Goal: Task Accomplishment & Management: Complete application form

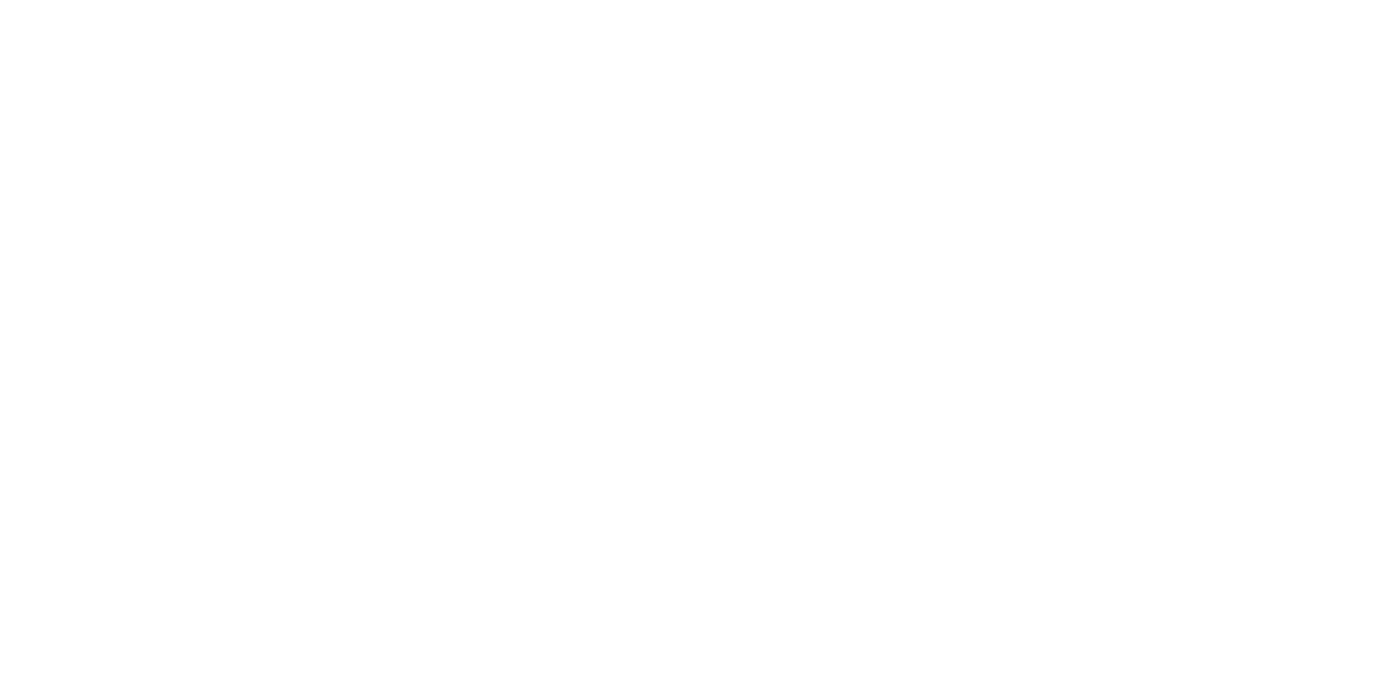
click at [0, 0] on html at bounding box center [0, 0] width 0 height 0
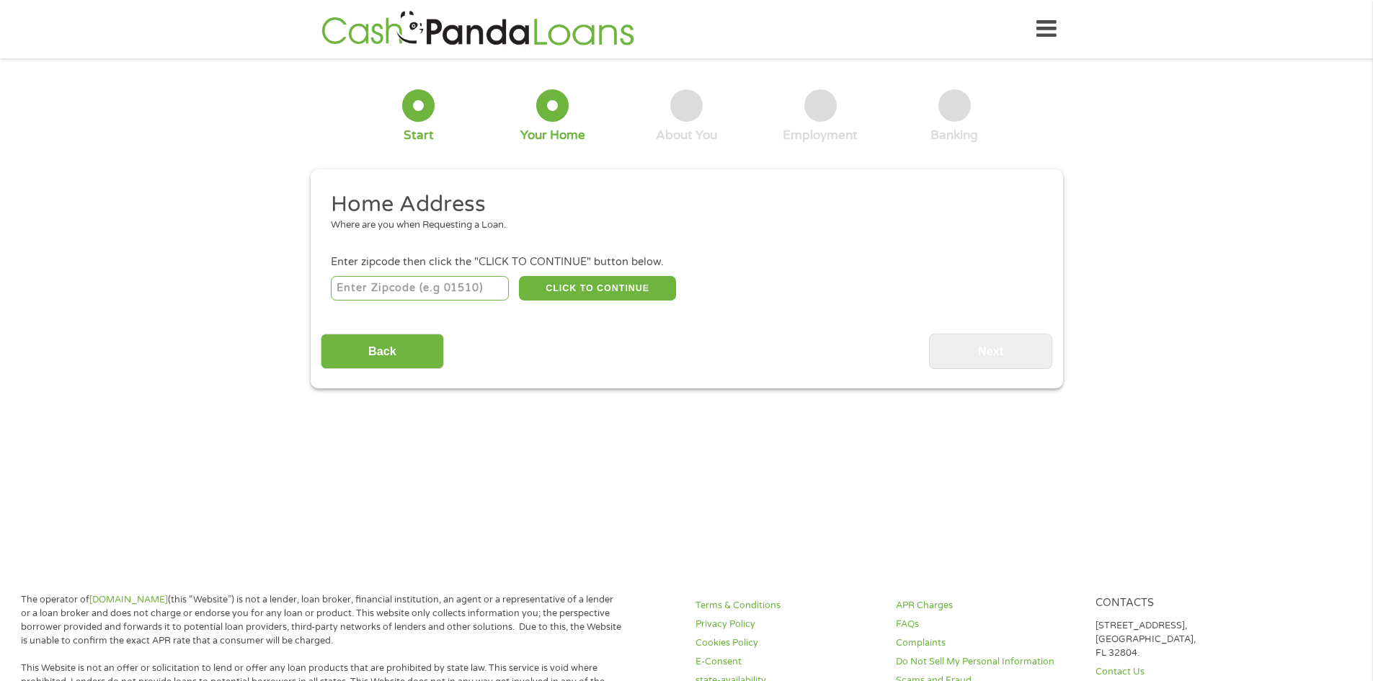
click at [393, 291] on input "number" at bounding box center [420, 288] width 178 height 24
type input "06371"
select select "[US_STATE]"
click at [599, 289] on button "CLICK TO CONTINUE" at bounding box center [597, 288] width 157 height 24
type input "06371"
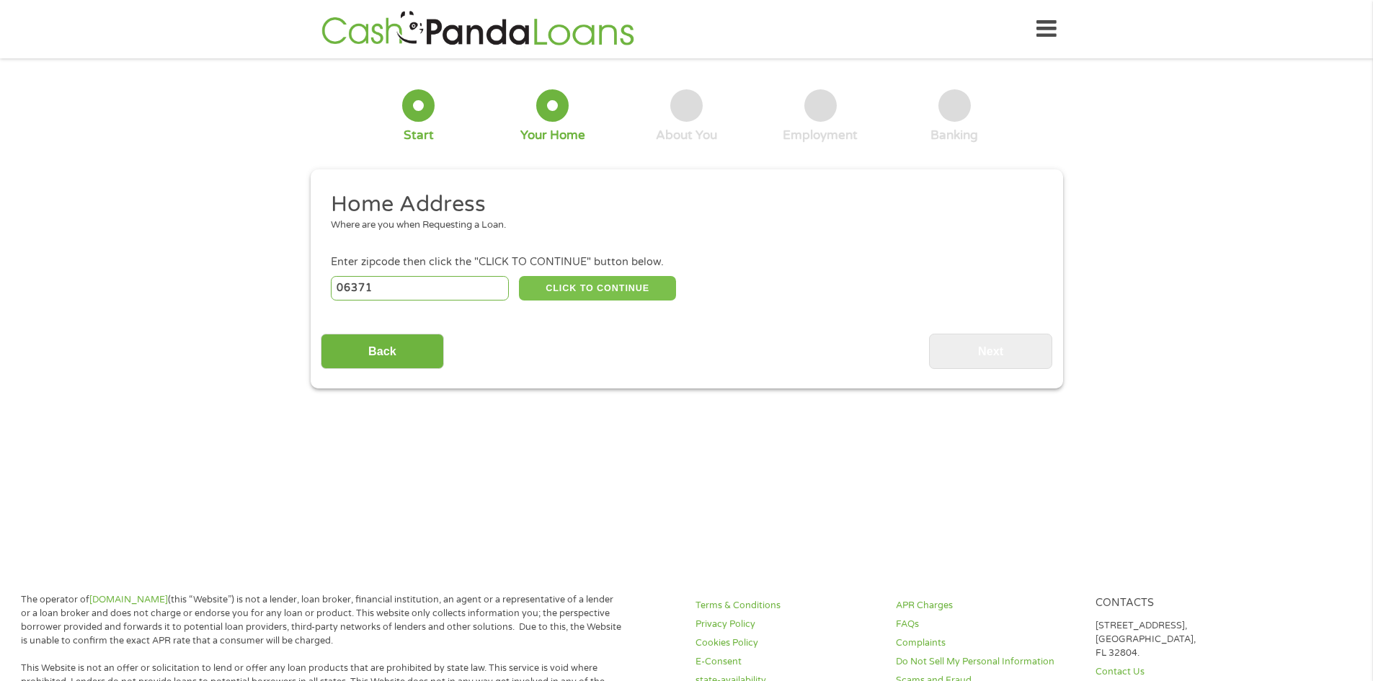
type input "Old Lyme"
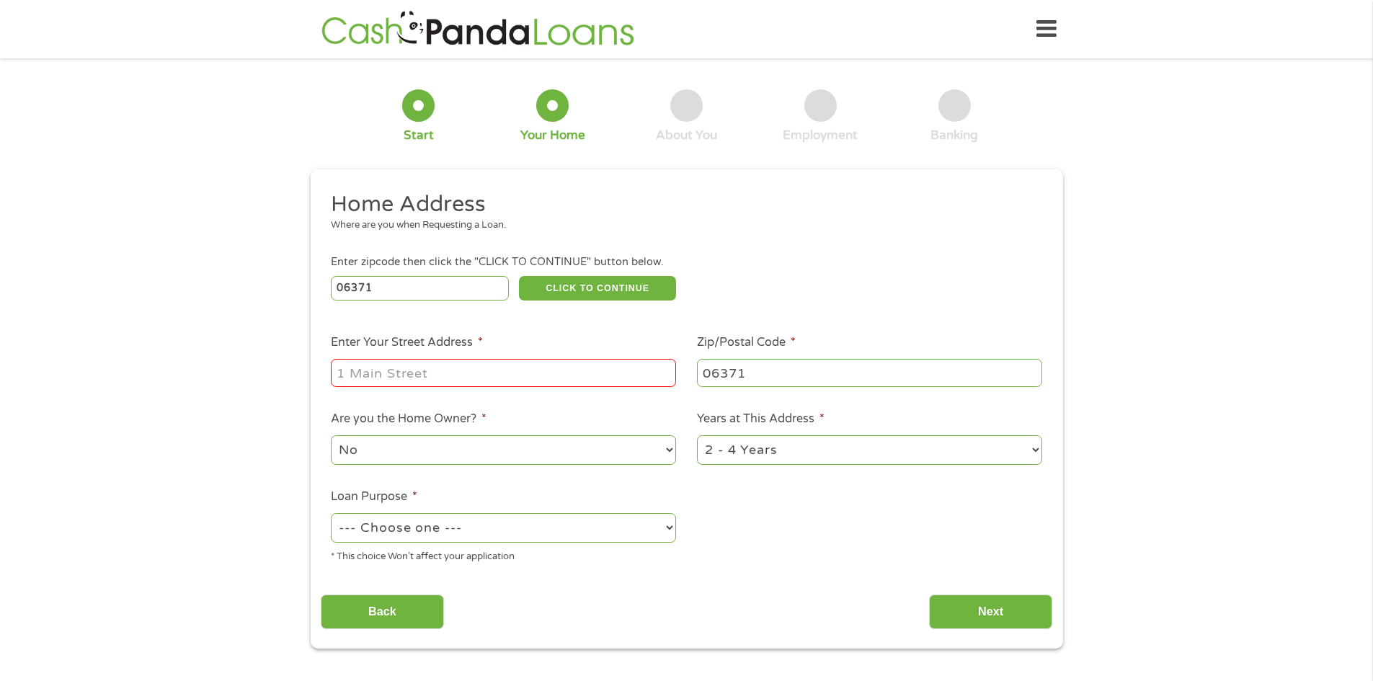
click at [503, 371] on input "Enter Your Street Address *" at bounding box center [503, 372] width 345 height 27
type input "[STREET_ADDRESS]"
click at [459, 437] on select "No Yes" at bounding box center [503, 450] width 345 height 30
select select "yes"
click at [331, 435] on select "No Yes" at bounding box center [503, 450] width 345 height 30
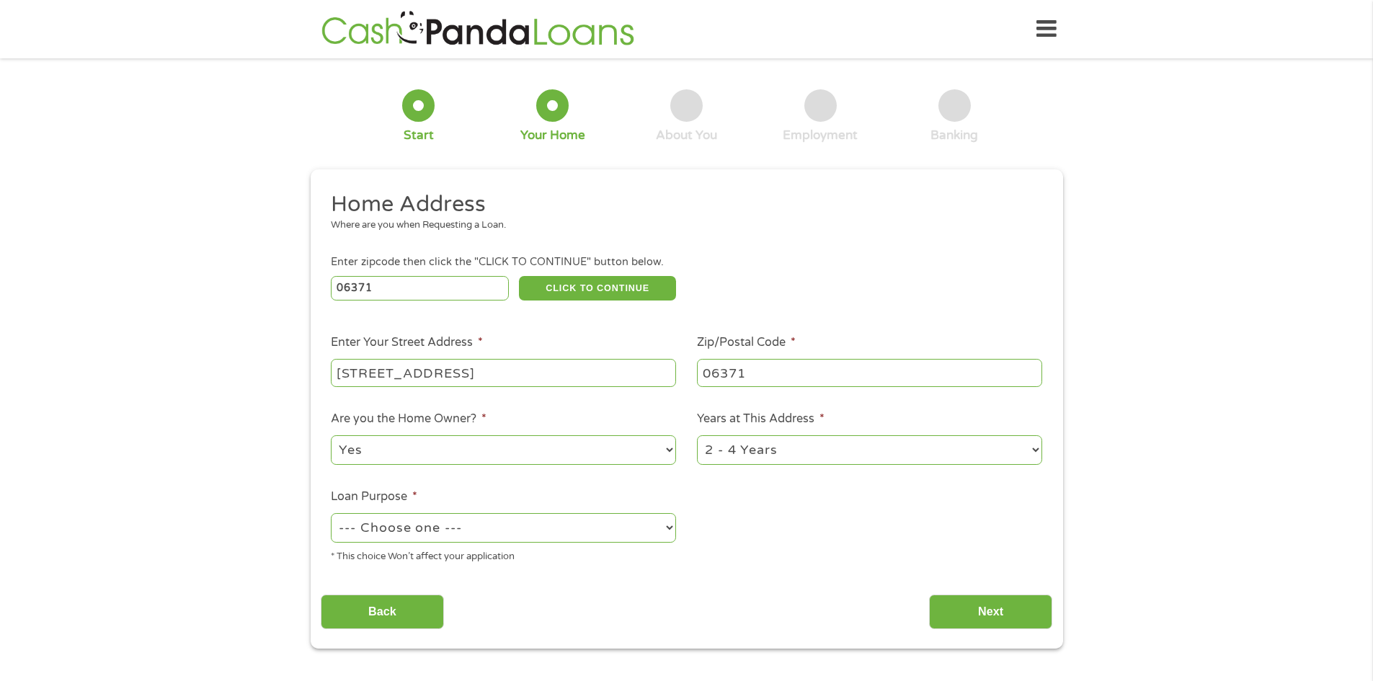
click at [819, 451] on select "1 Year or less 1 - 2 Years 2 - 4 Years Over 4 Years" at bounding box center [869, 450] width 345 height 30
select select "60months"
click at [697, 435] on select "1 Year or less 1 - 2 Years 2 - 4 Years Over 4 Years" at bounding box center [869, 450] width 345 height 30
click at [472, 525] on select "--- Choose one --- Pay Bills Debt Consolidation Home Improvement Major Purchase…" at bounding box center [503, 528] width 345 height 30
select select "other"
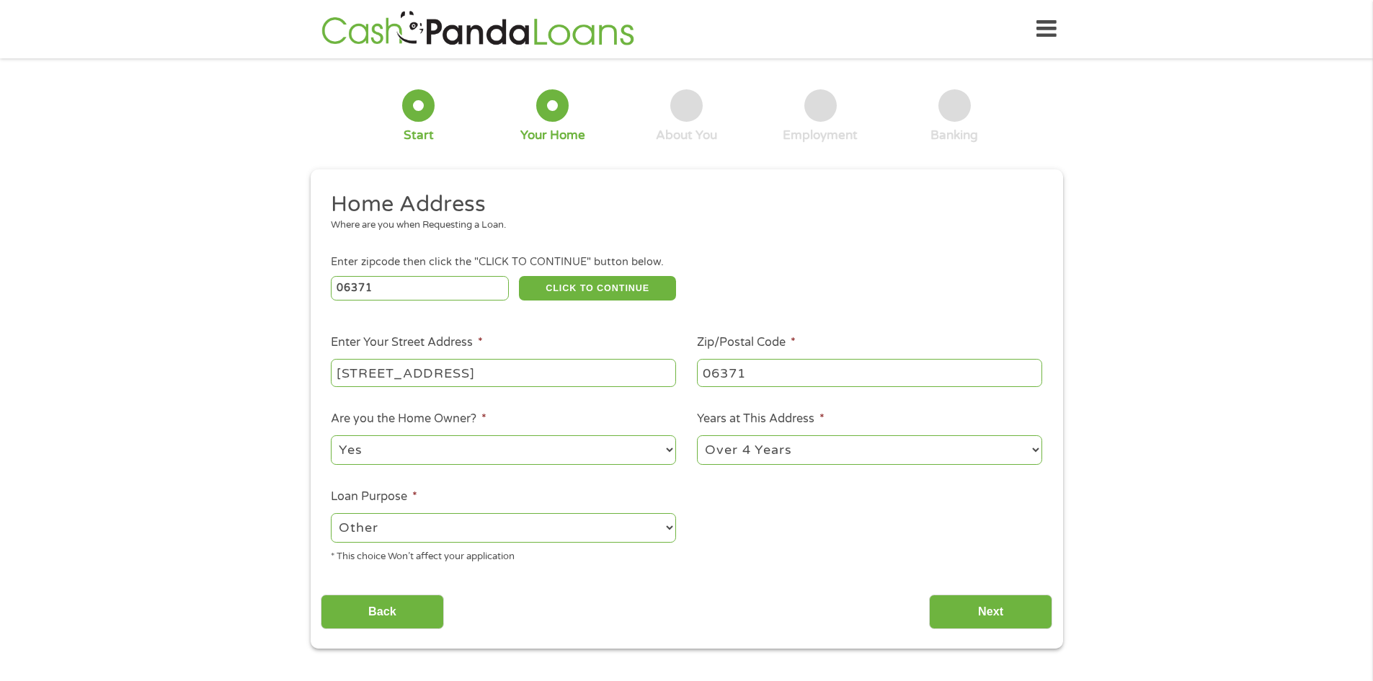
click at [331, 513] on select "--- Choose one --- Pay Bills Debt Consolidation Home Improvement Major Purchase…" at bounding box center [503, 528] width 345 height 30
click at [985, 612] on input "Next" at bounding box center [990, 611] width 123 height 35
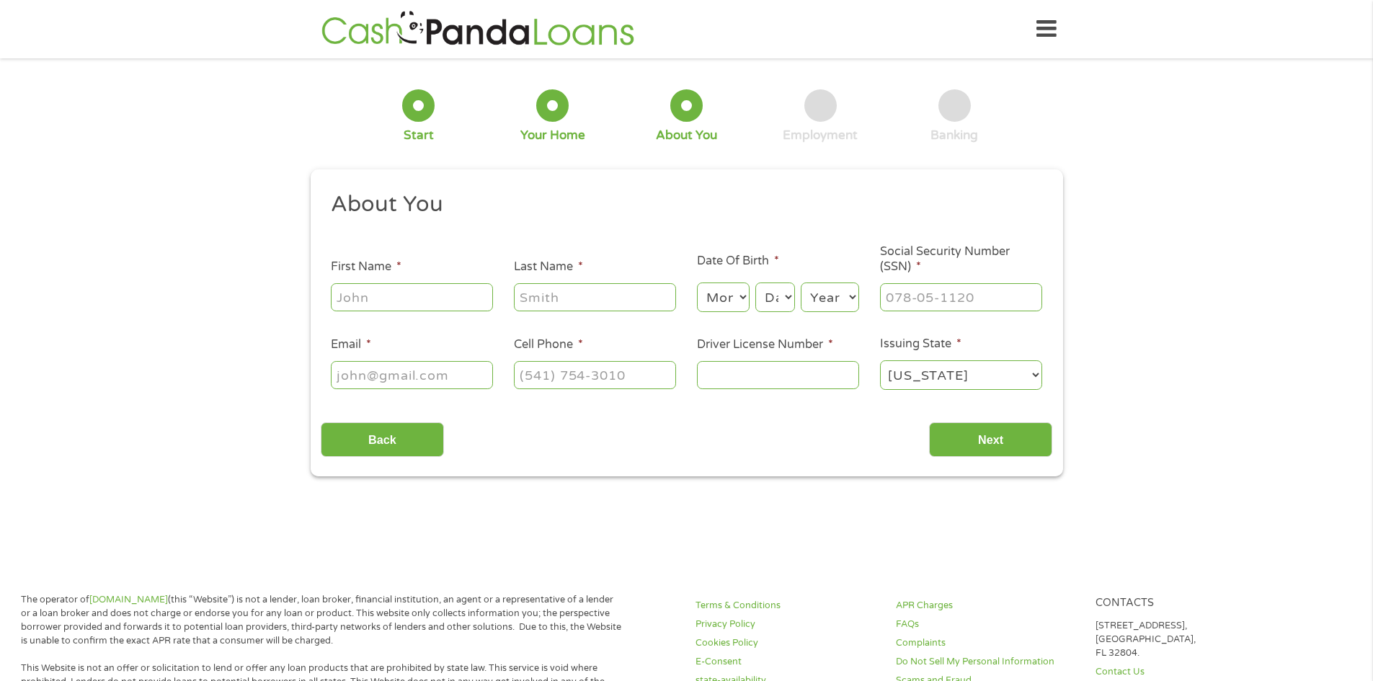
click at [379, 295] on input "First Name *" at bounding box center [412, 296] width 162 height 27
type input "[PERSON_NAME]"
type input "[EMAIL_ADDRESS][DOMAIN_NAME]"
type input "[PHONE_NUMBER]"
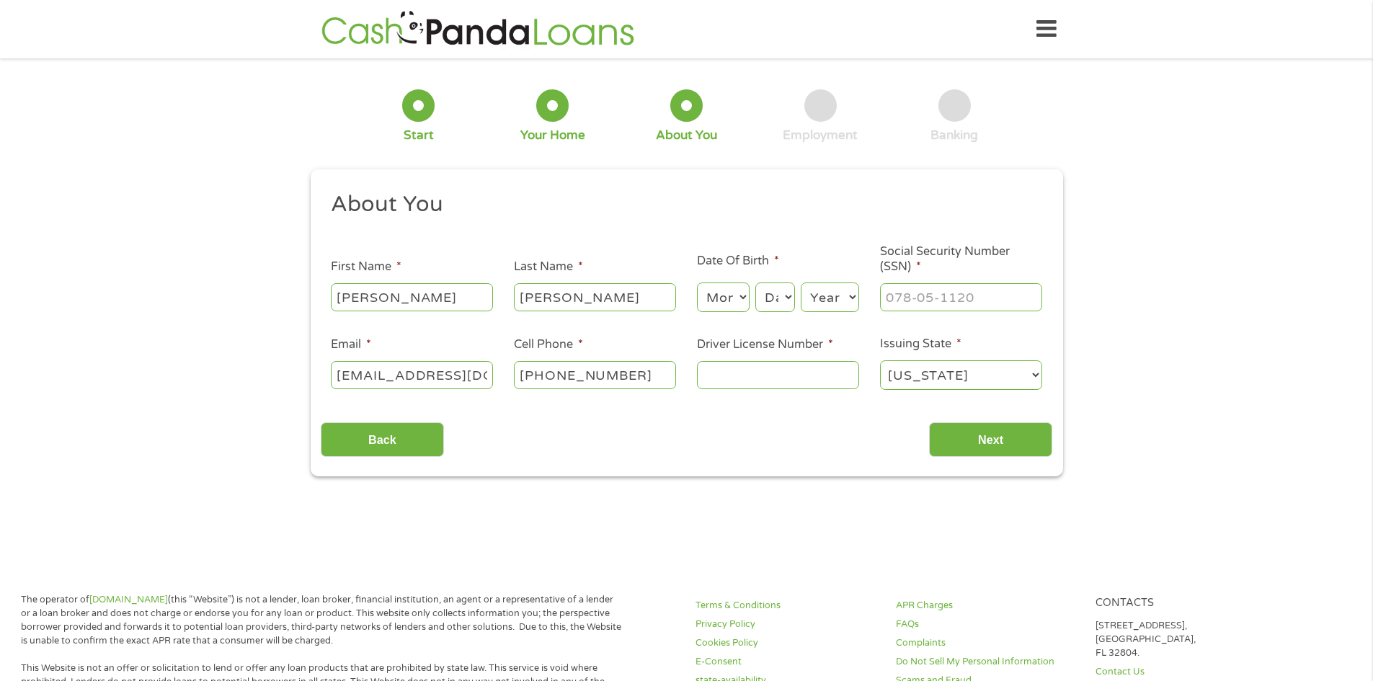
click at [780, 383] on input "Driver License Number *" at bounding box center [778, 374] width 162 height 27
type input "Anickerson65@gma(860) [DOMAIN_NAME]"
type input "(___) ___-____"
type input "[EMAIL_ADDRESS][DOMAIN_NAME]"
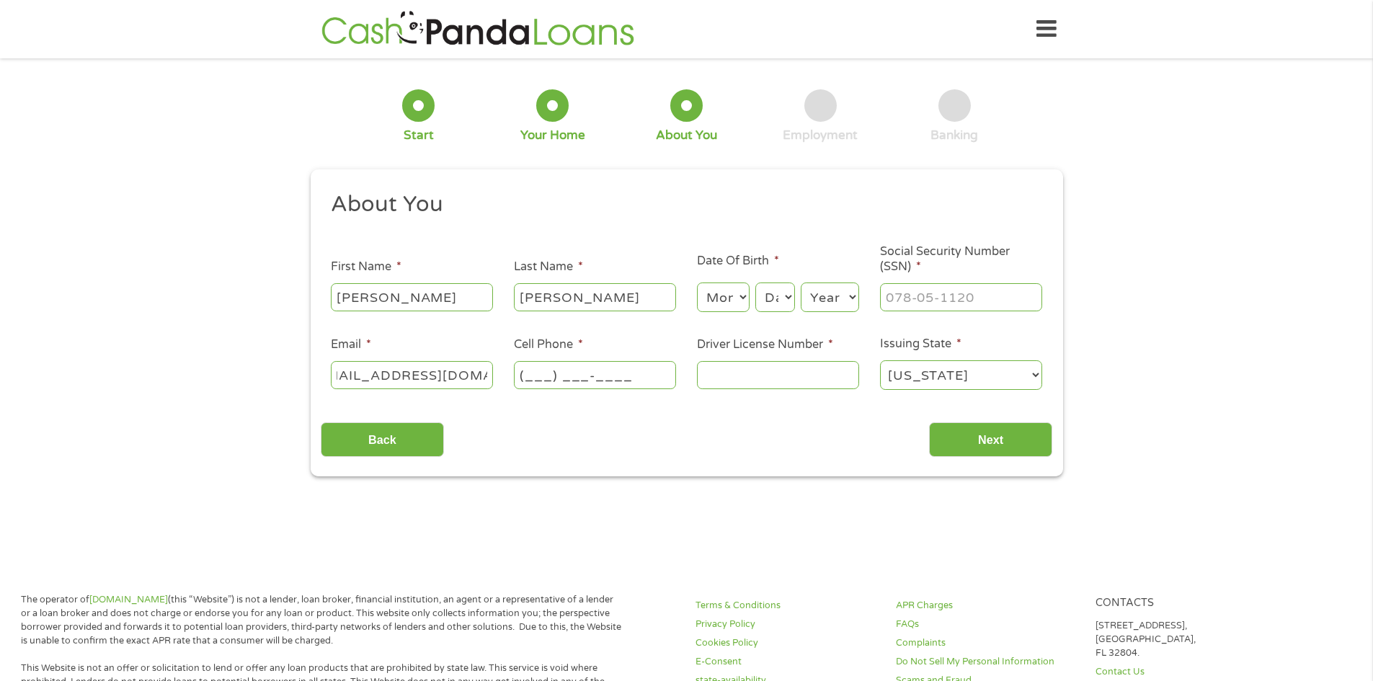
scroll to position [0, 0]
click at [543, 381] on input "(___) ___-____" at bounding box center [595, 374] width 162 height 27
drag, startPoint x: 638, startPoint y: 375, endPoint x: 513, endPoint y: 374, distance: 125.4
click at [513, 374] on li "Cell Phone * (__8) [PHONE_NUMBER]" at bounding box center [595, 363] width 183 height 55
type input "[PHONE_NUMBER]"
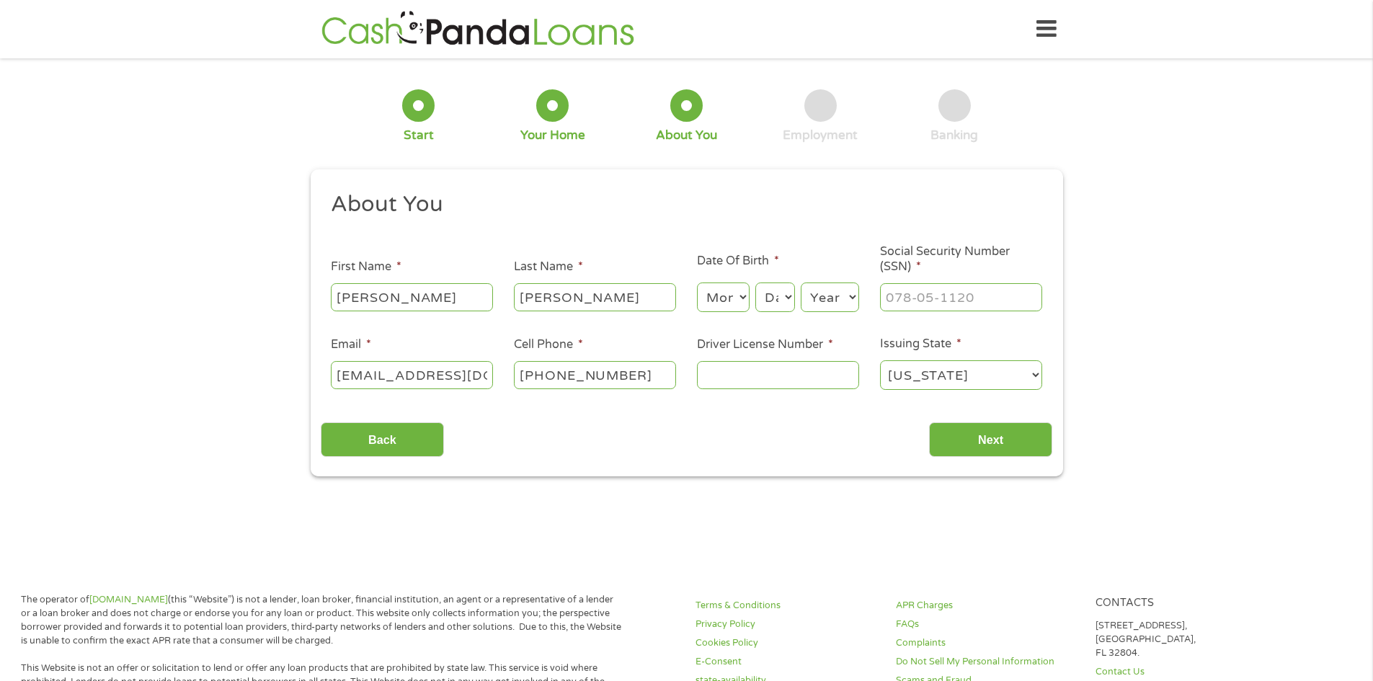
click at [744, 383] on input "Driver License Number *" at bounding box center [778, 374] width 162 height 27
type input "026044713"
click at [975, 295] on input "___-__-____" at bounding box center [961, 296] width 162 height 27
drag, startPoint x: 885, startPoint y: 300, endPoint x: 915, endPoint y: 300, distance: 30.3
click at [915, 300] on input "020-__-____" at bounding box center [961, 296] width 162 height 27
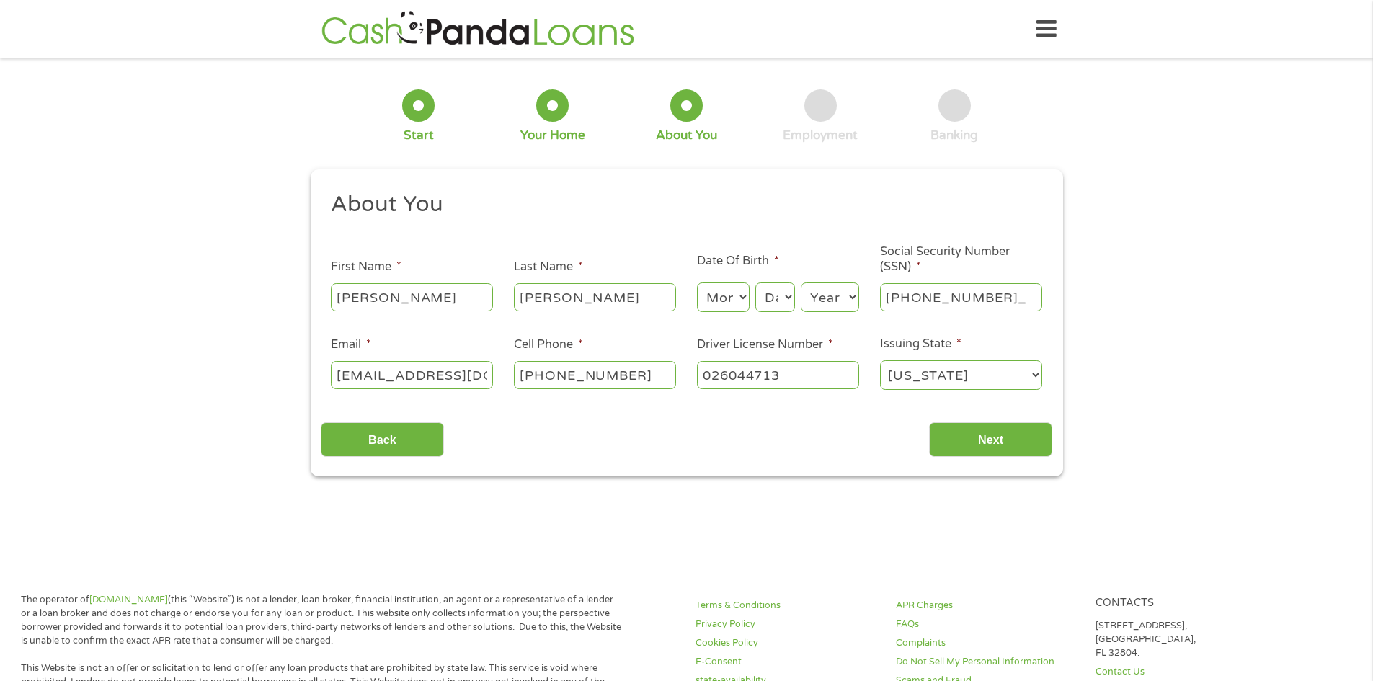
type input "046-60-6287"
click at [726, 296] on select "Month 1 2 3 4 5 6 7 8 9 10 11 12" at bounding box center [723, 297] width 53 height 30
select select "2"
click at [697, 282] on select "Month 1 2 3 4 5 6 7 8 9 10 11 12" at bounding box center [723, 297] width 53 height 30
click at [783, 298] on select "Day 1 2 3 4 5 6 7 8 9 10 11 12 13 14 15 16 17 18 19 20 21 22 23 24 25 26 27 28 …" at bounding box center [774, 297] width 39 height 30
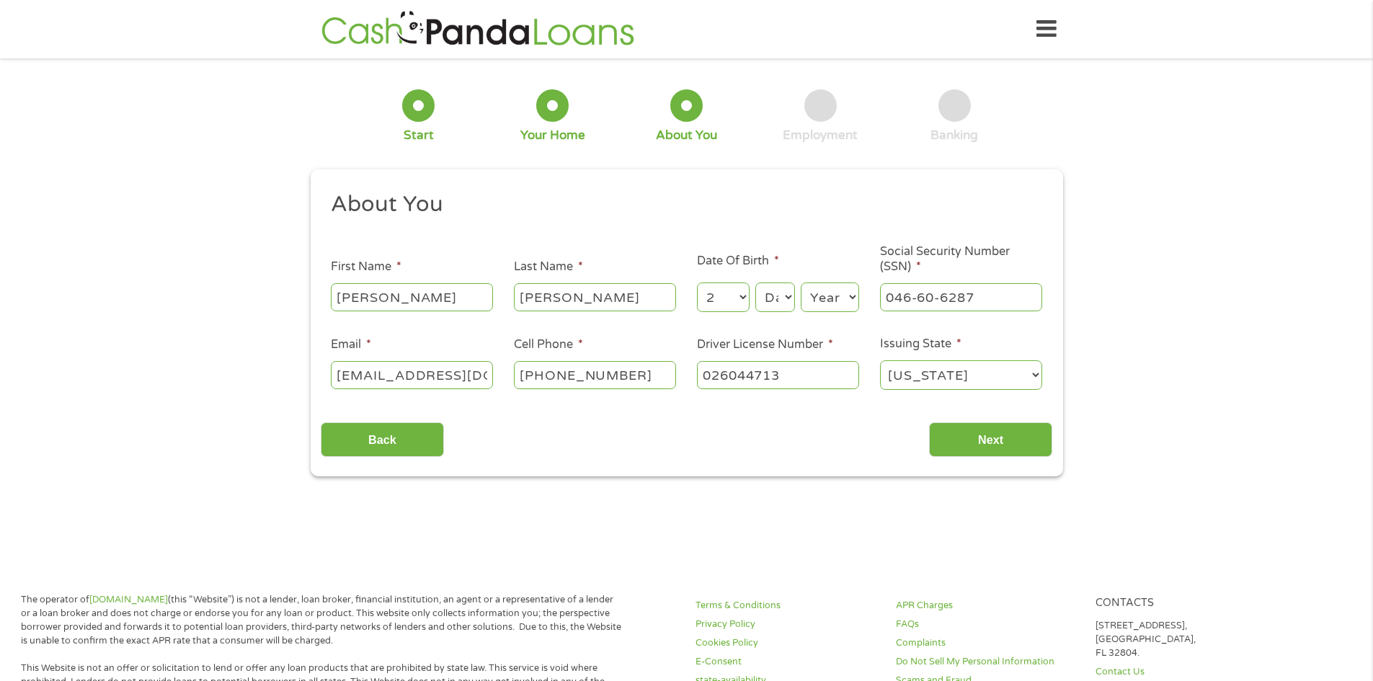
select select "1"
click at [755, 282] on select "Day 1 2 3 4 5 6 7 8 9 10 11 12 13 14 15 16 17 18 19 20 21 22 23 24 25 26 27 28 …" at bounding box center [774, 297] width 39 height 30
click at [832, 304] on select "Year [DATE] 2006 2005 2004 2003 2002 2001 2000 1999 1998 1997 1996 1995 1994 19…" at bounding box center [830, 297] width 58 height 30
select select "1965"
click at [801, 282] on select "Year [DATE] 2006 2005 2004 2003 2002 2001 2000 1999 1998 1997 1996 1995 1994 19…" at bounding box center [830, 297] width 58 height 30
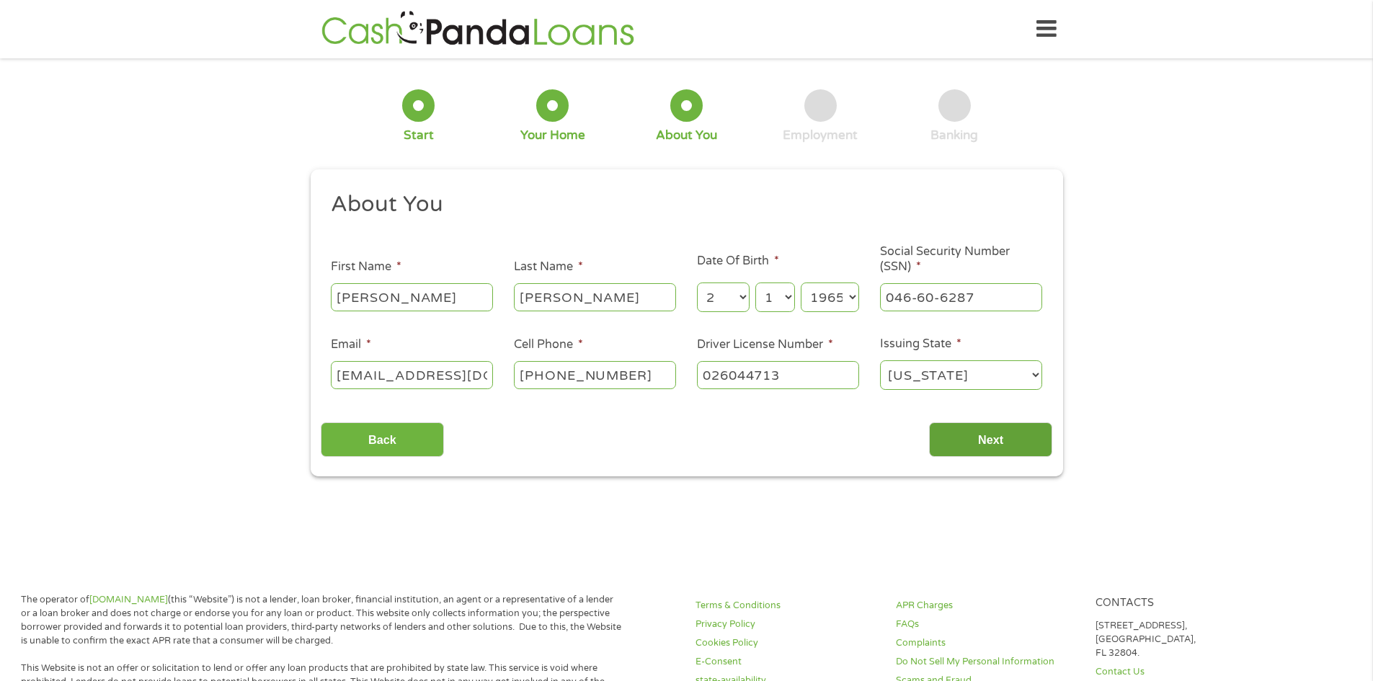
click at [1025, 439] on input "Next" at bounding box center [990, 439] width 123 height 35
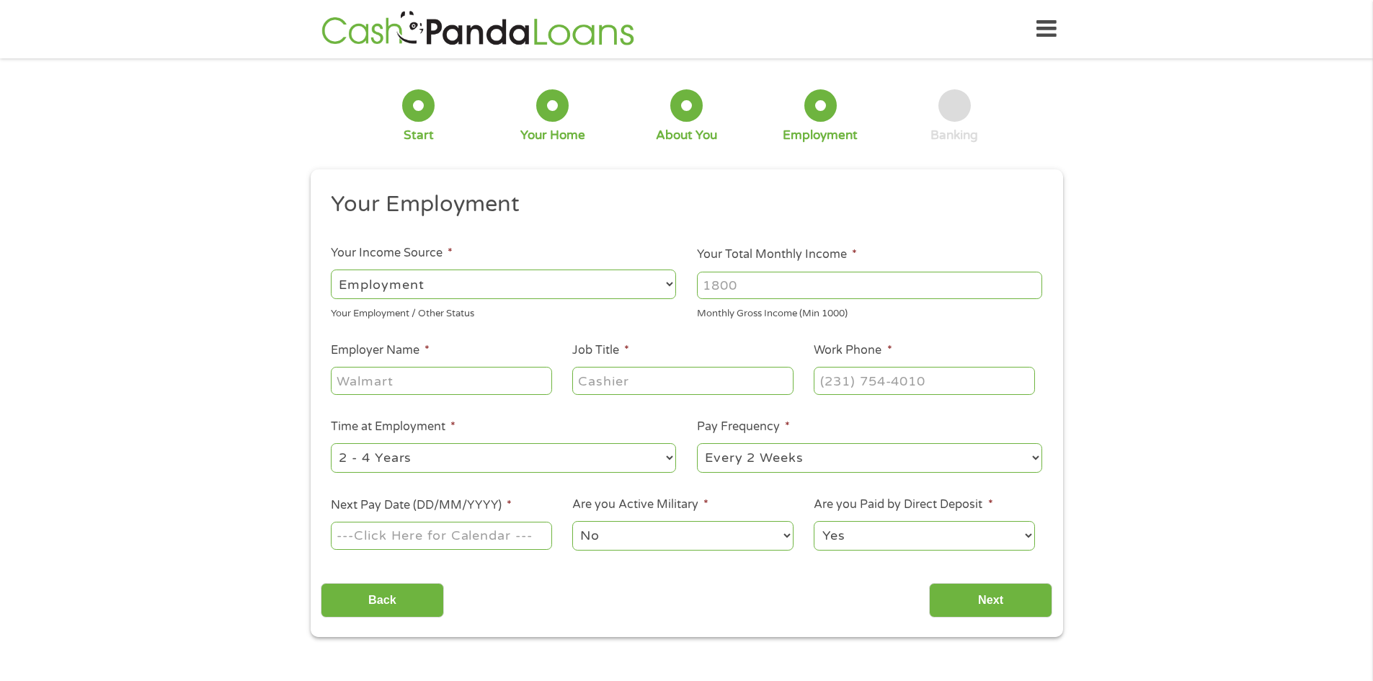
click at [456, 291] on select "--- Choose one --- Employment [DEMOGRAPHIC_DATA] Benefits" at bounding box center [503, 284] width 345 height 30
click at [331, 269] on select "--- Choose one --- Employment [DEMOGRAPHIC_DATA] Benefits" at bounding box center [503, 284] width 345 height 30
drag, startPoint x: 807, startPoint y: 286, endPoint x: 692, endPoint y: 287, distance: 114.6
click at [692, 287] on li "Your Total Monthly Income * Monthly Gross Income (Min 1000)" at bounding box center [870, 283] width 366 height 75
type input "5000"
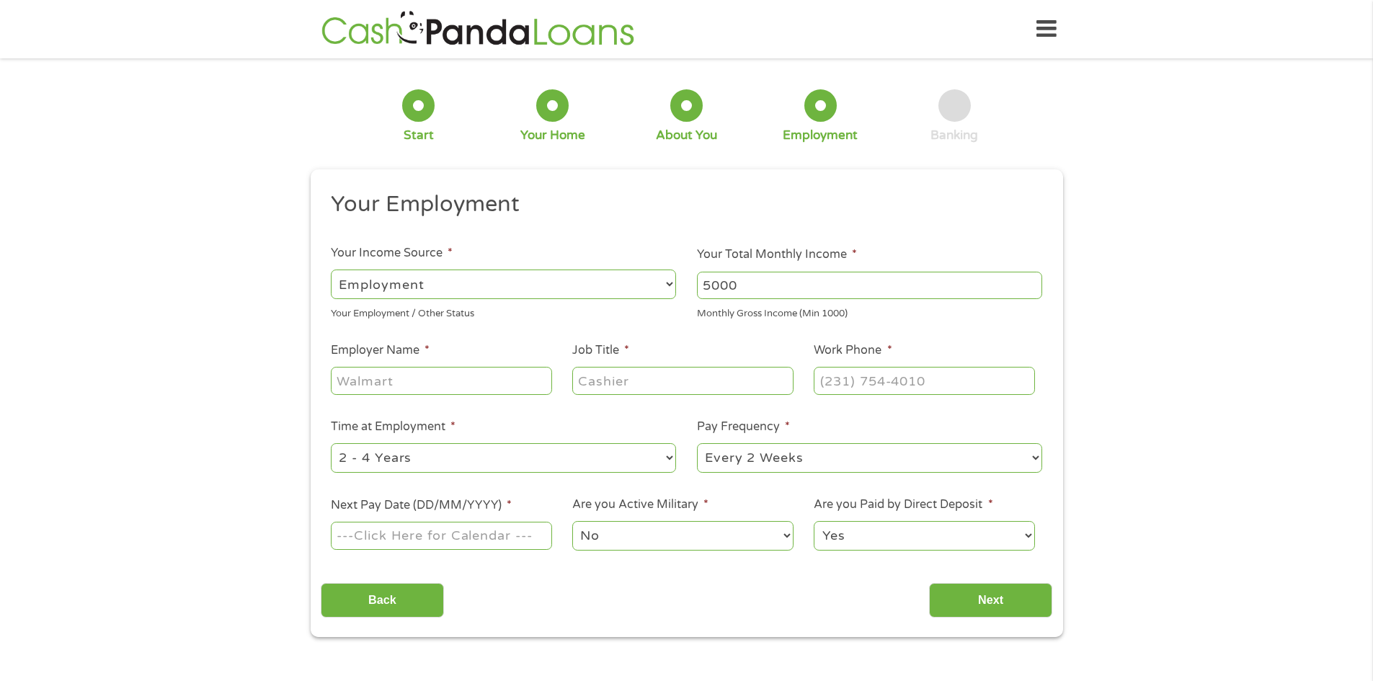
click at [477, 381] on input "Employer Name *" at bounding box center [441, 380] width 220 height 27
type input "RMK and Associates"
click at [626, 388] on input "Job Title *" at bounding box center [682, 380] width 220 height 27
type input "Admin Assistant"
click at [884, 381] on input "(___) ___-____" at bounding box center [923, 380] width 220 height 27
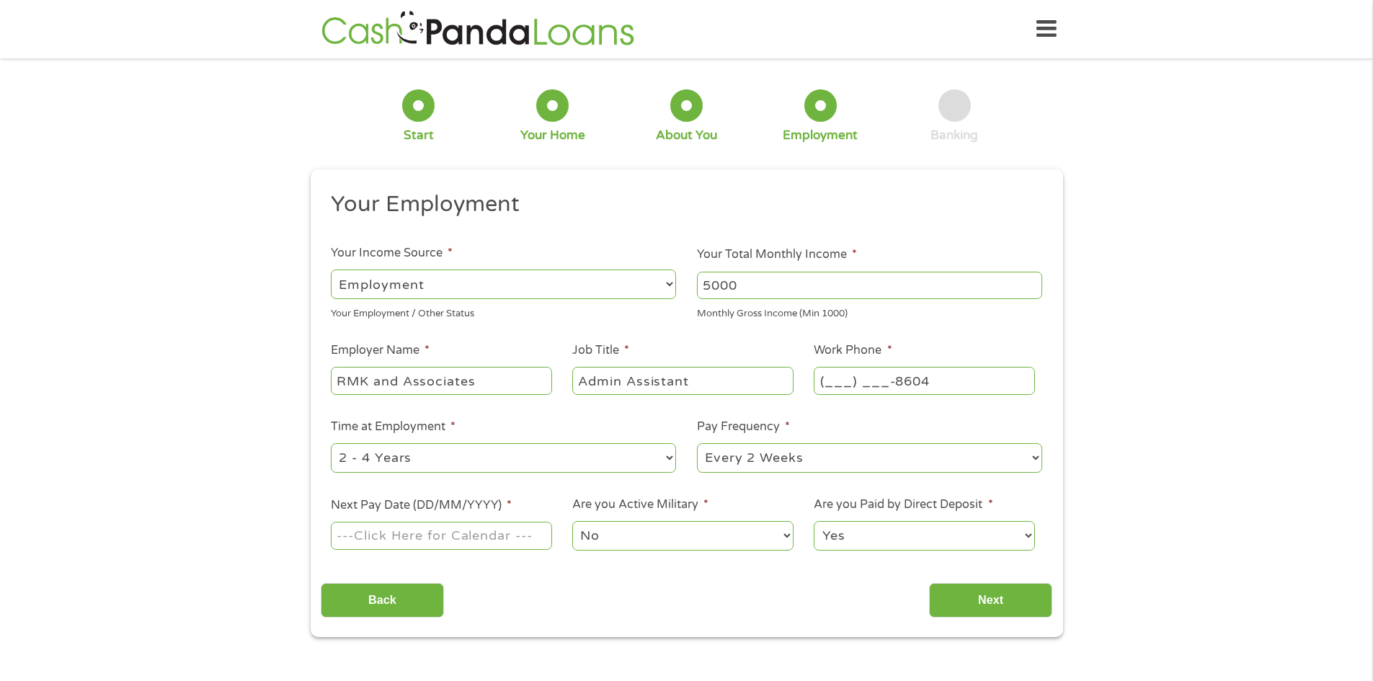
drag, startPoint x: 967, startPoint y: 381, endPoint x: 790, endPoint y: 386, distance: 177.3
click at [790, 386] on ul "Your Employment Your Income Source * --- Choose one --- Employment [DEMOGRAPHIC…" at bounding box center [686, 376] width 731 height 373
type input "[PHONE_NUMBER]"
click at [442, 462] on select "--- Choose one --- 1 Year or less 1 - 2 Years 2 - 4 Years Over 4 Years" at bounding box center [503, 458] width 345 height 30
select select "60months"
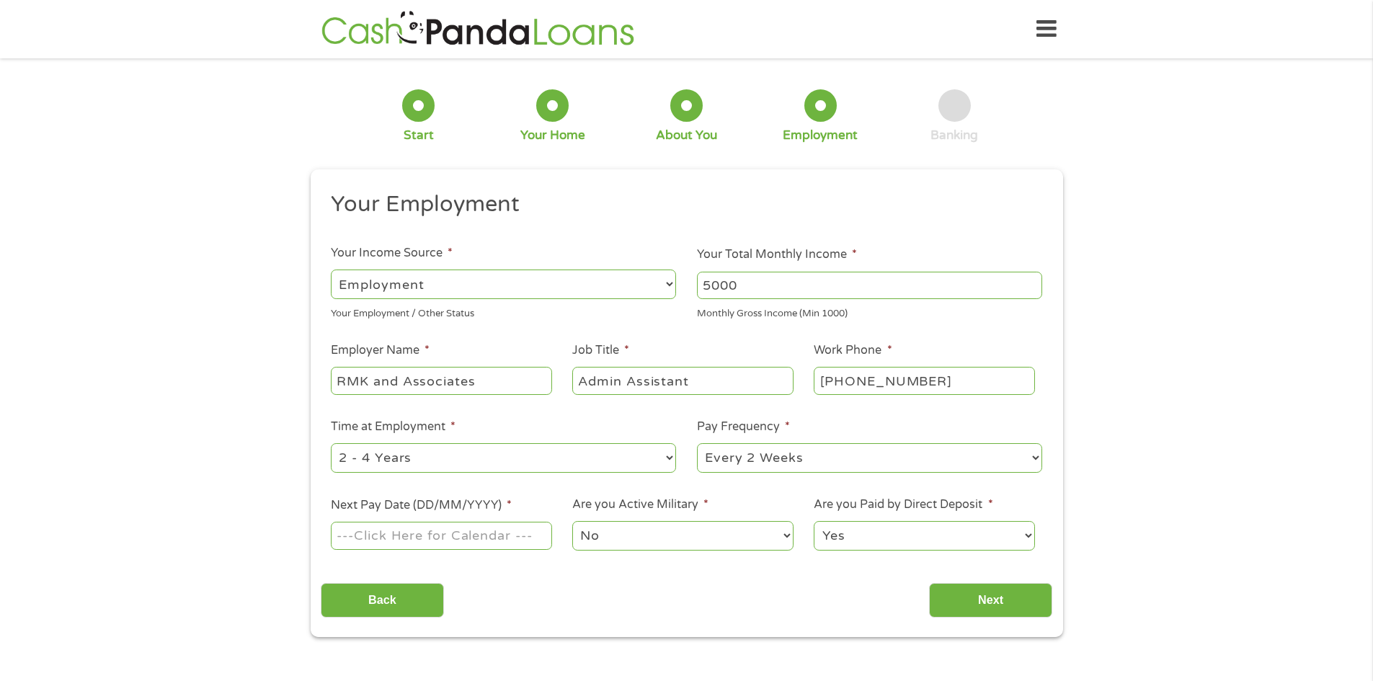
click at [331, 443] on select "--- Choose one --- 1 Year or less 1 - 2 Years 2 - 4 Years Over 4 Years" at bounding box center [503, 458] width 345 height 30
click at [743, 451] on select "--- Choose one --- Every 2 Weeks Every Week Monthly Semi-Monthly" at bounding box center [869, 458] width 345 height 30
select select "weekly"
click at [697, 443] on select "--- Choose one --- Every 2 Weeks Every Week Monthly Semi-Monthly" at bounding box center [869, 458] width 345 height 30
click at [453, 530] on input "Next Pay Date (DD/MM/YYYY) *" at bounding box center [441, 535] width 220 height 27
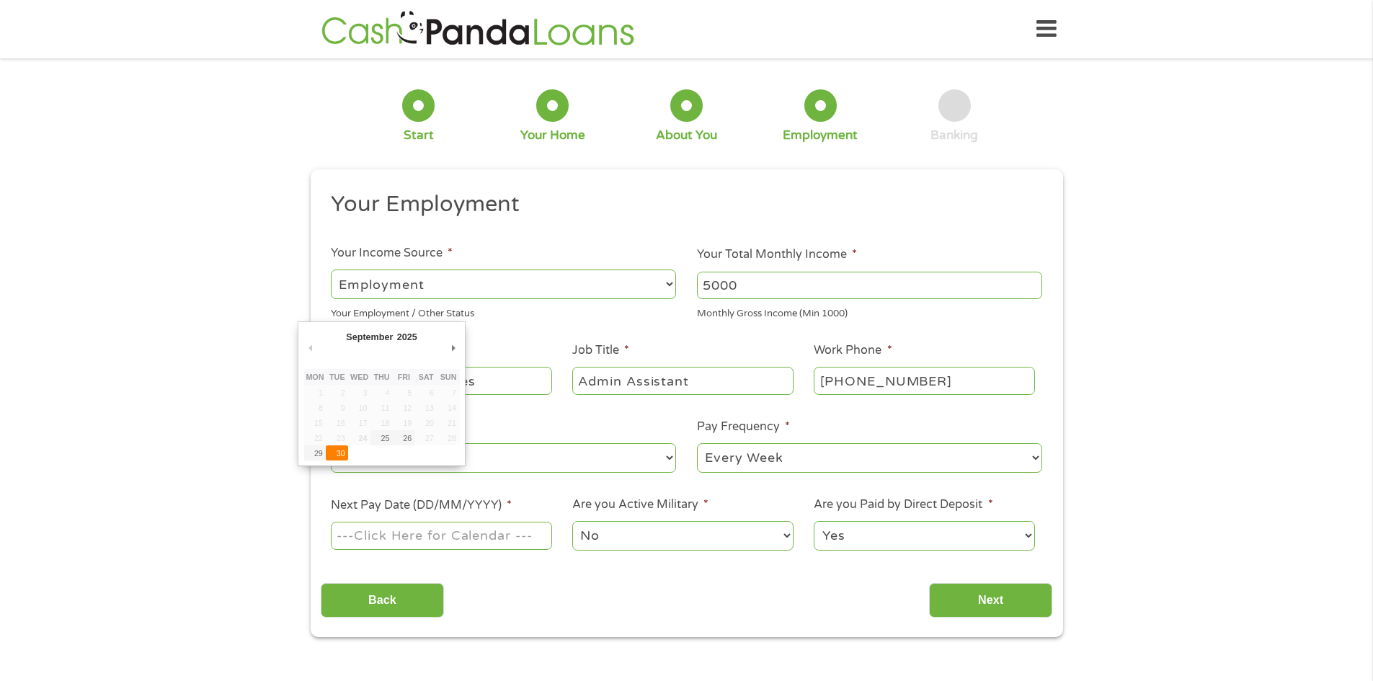
type input "[DATE]"
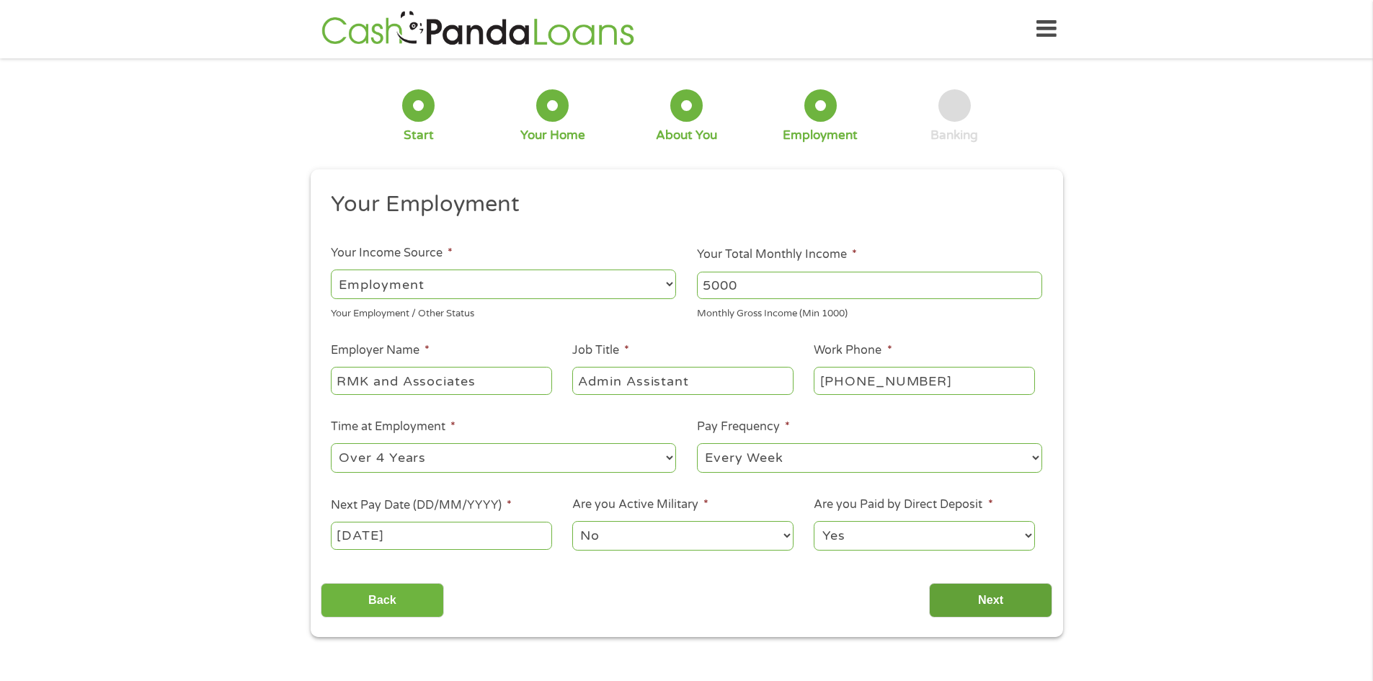
click at [969, 606] on input "Next" at bounding box center [990, 600] width 123 height 35
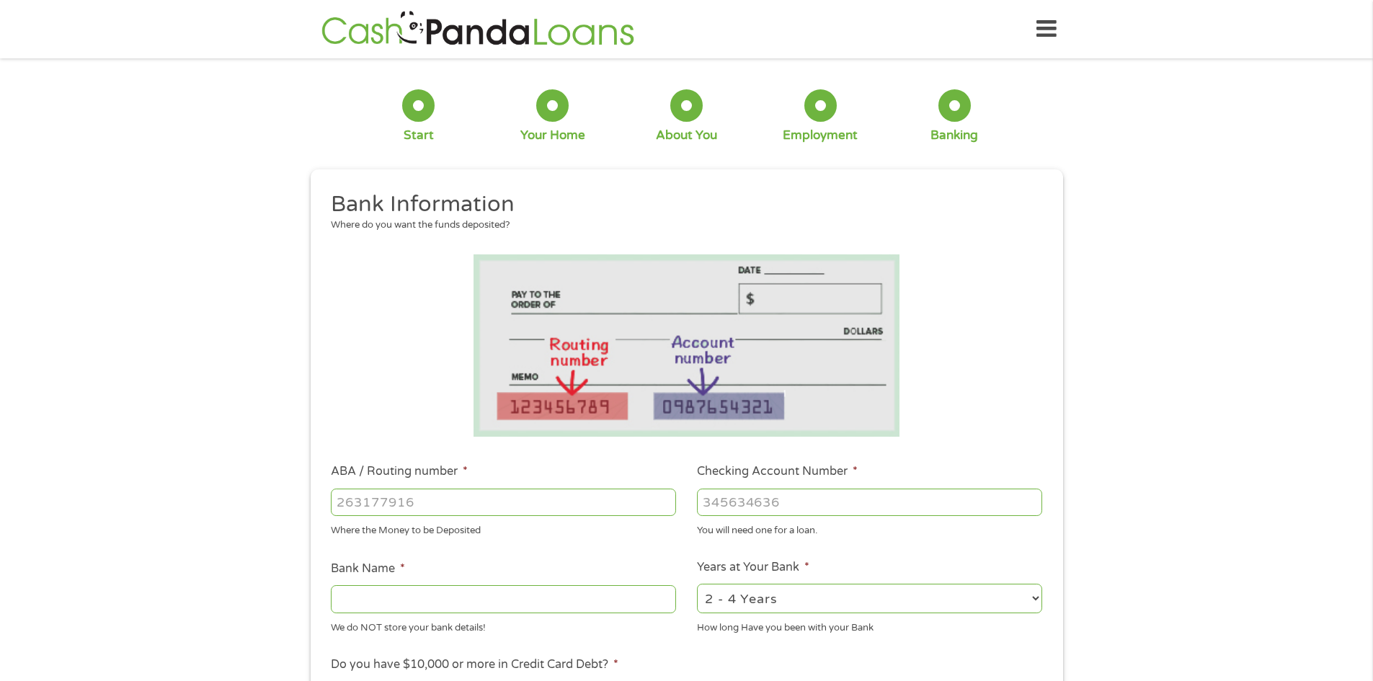
click at [460, 500] on input "ABA / Routing number *" at bounding box center [503, 502] width 345 height 27
type input "011900254"
type input "BANK OF AMERICA NA"
type input "011900254"
click at [775, 504] on input "Checking Account Number *" at bounding box center [869, 502] width 345 height 27
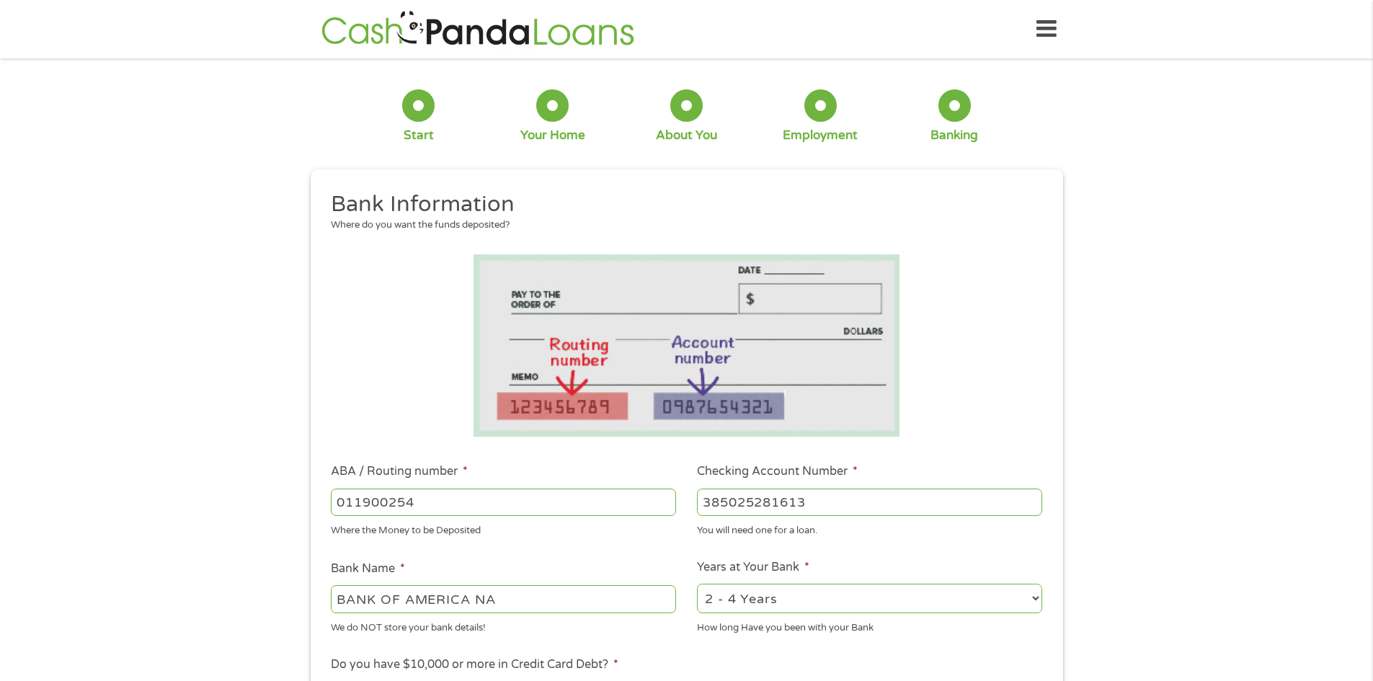
type input "385025281613"
click at [854, 600] on select "2 - 4 Years 6 - 12 Months 1 - 2 Years Over 4 Years" at bounding box center [869, 599] width 345 height 30
select select "60months"
click at [697, 584] on select "2 - 4 Years 6 - 12 Months 1 - 2 Years Over 4 Years" at bounding box center [869, 599] width 345 height 30
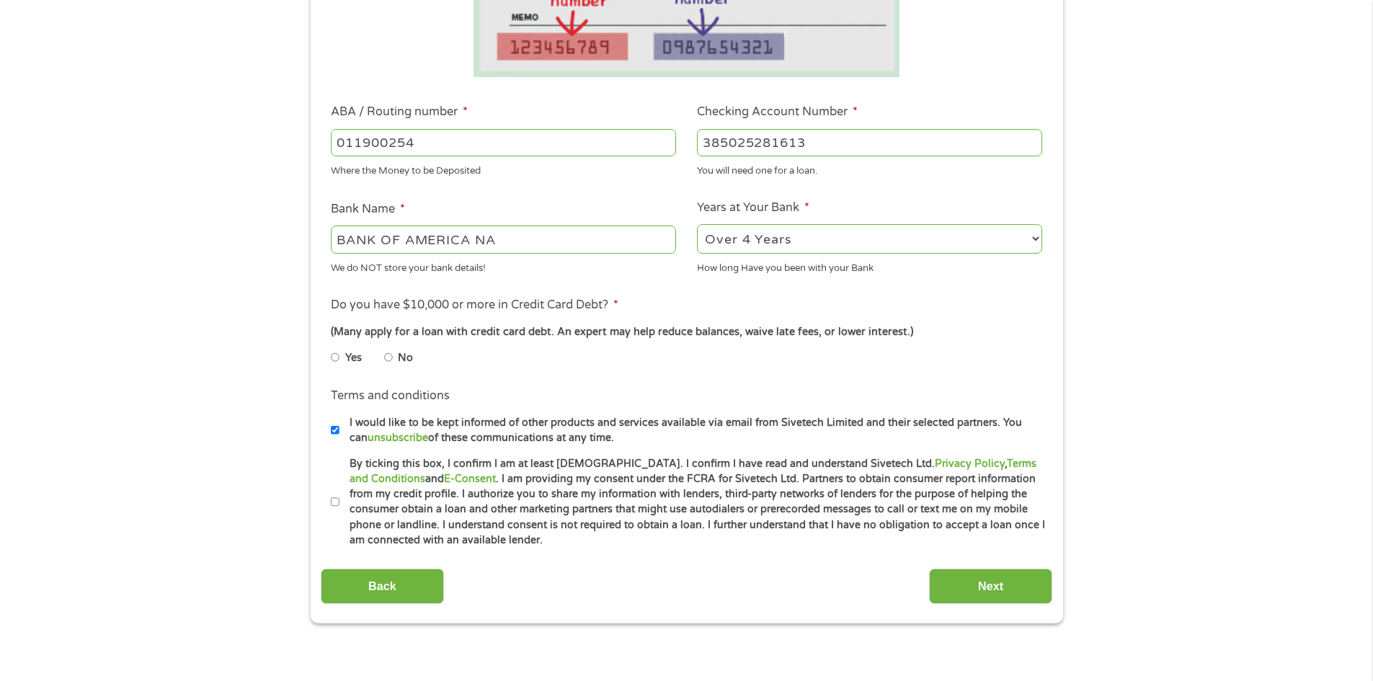
scroll to position [360, 0]
drag, startPoint x: 389, startPoint y: 357, endPoint x: 400, endPoint y: 368, distance: 15.8
click at [390, 357] on input "No" at bounding box center [388, 356] width 9 height 23
radio input "true"
click at [334, 500] on input "By ticking this box, I confirm I am at least [DEMOGRAPHIC_DATA]. I confirm I ha…" at bounding box center [335, 501] width 9 height 23
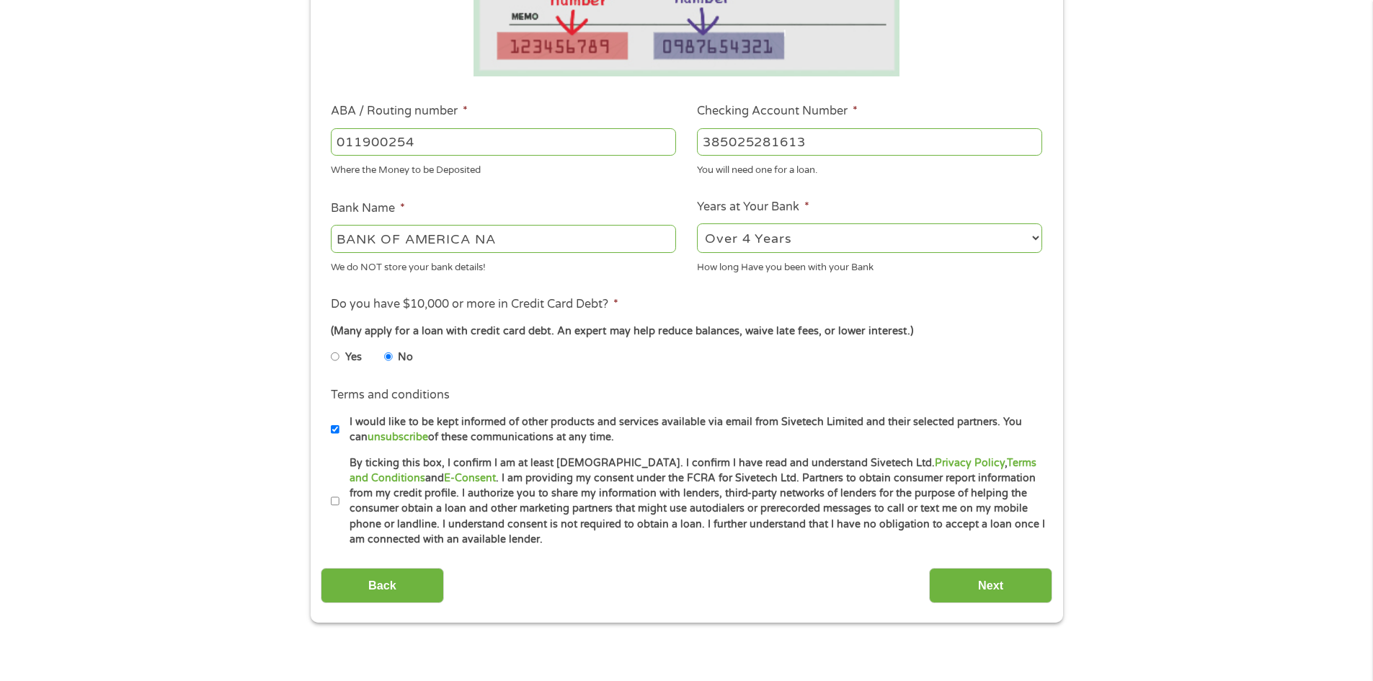
checkbox input "true"
click at [989, 584] on input "Next" at bounding box center [990, 585] width 123 height 35
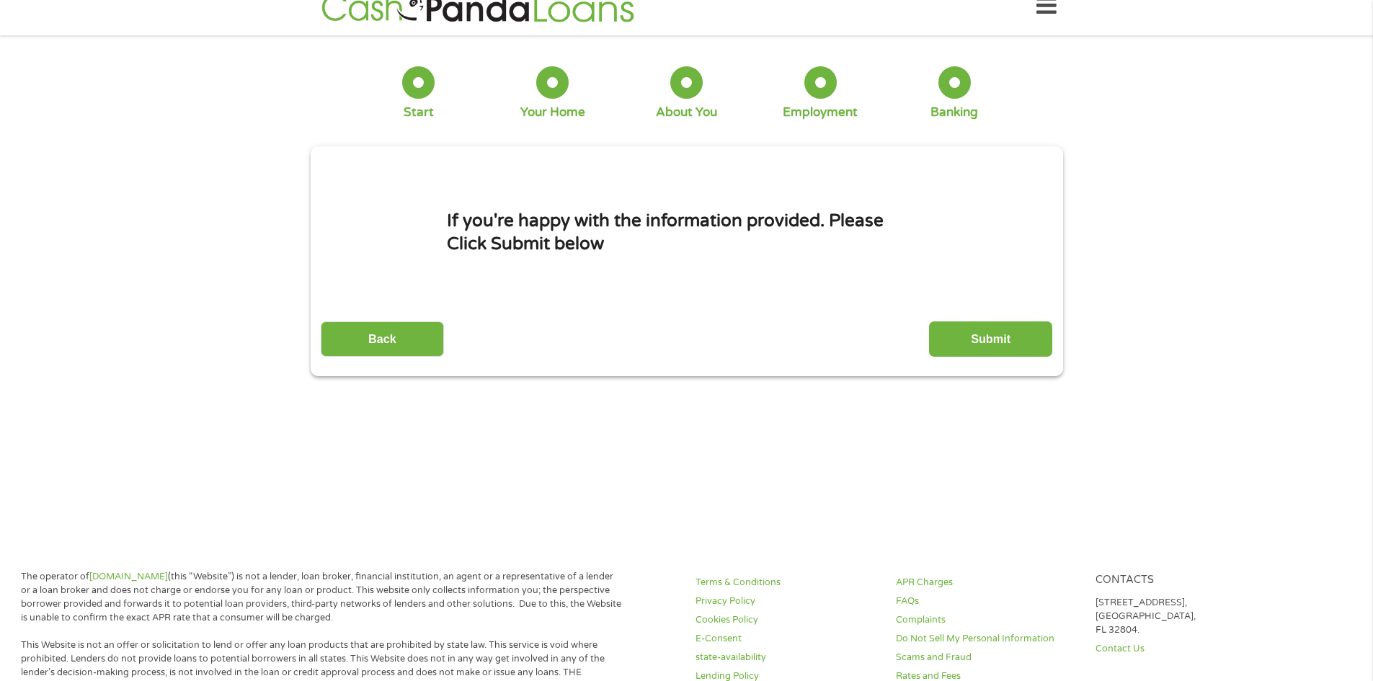
scroll to position [0, 0]
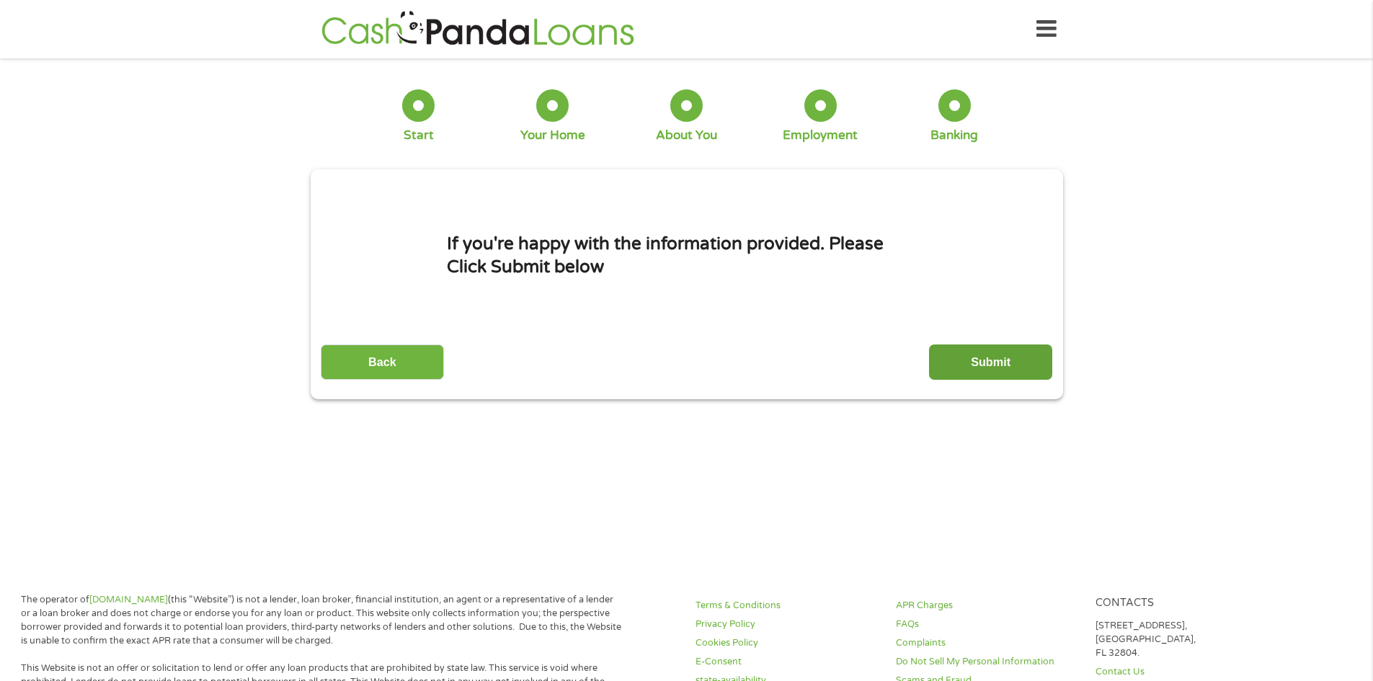
click at [1005, 360] on input "Submit" at bounding box center [990, 361] width 123 height 35
